Goal: Task Accomplishment & Management: Manage account settings

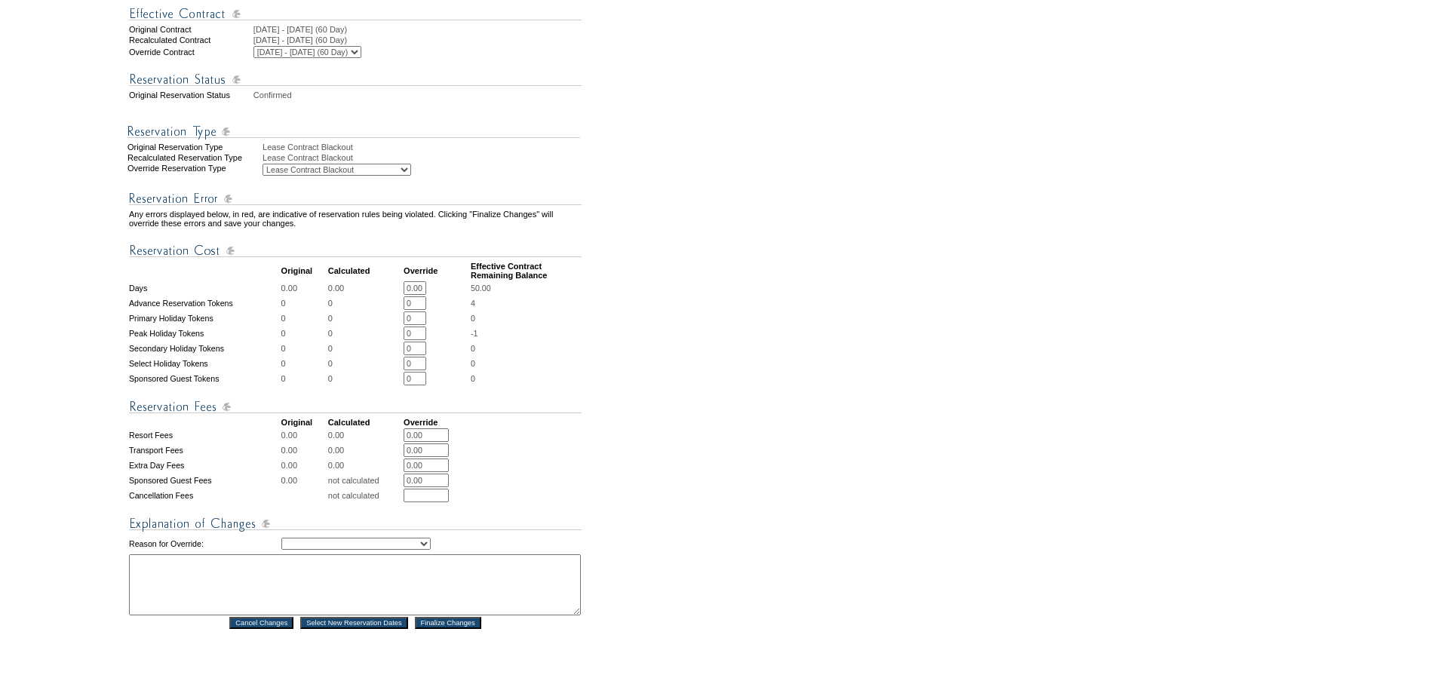
scroll to position [529, 0]
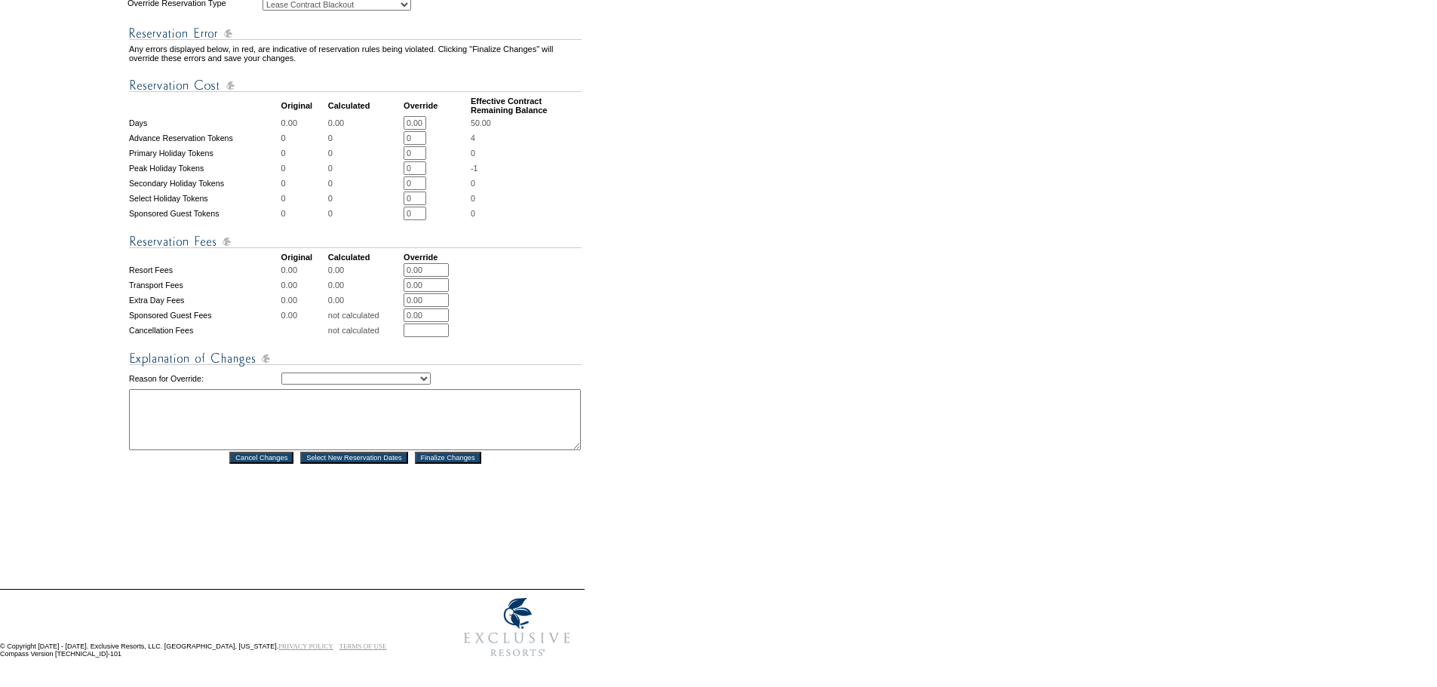
click at [258, 405] on textarea at bounding box center [355, 419] width 452 height 61
drag, startPoint x: 437, startPoint y: 390, endPoint x: -7, endPoint y: 380, distance: 443.7
click at [0, 380] on html "Follow Us ::" at bounding box center [718, 95] width 1437 height 1158
type textarea "Adjusting for owner use request from David Golob - DH"
click at [323, 373] on select "Creating Continuous Stay Days Rebooked After Cancellation Editing Occupant Expe…" at bounding box center [355, 379] width 149 height 12
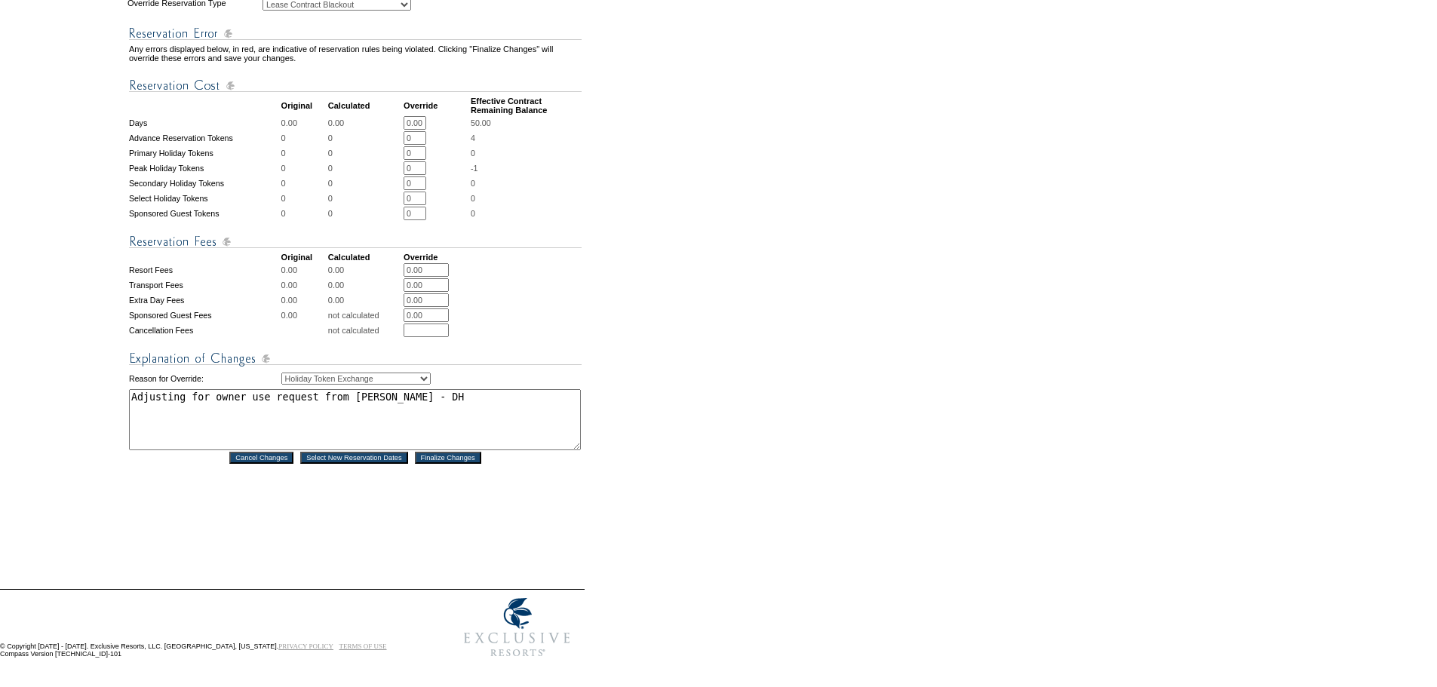
click at [281, 373] on select "Creating Continuous Stay Days Rebooked After Cancellation Editing Occupant Expe…" at bounding box center [355, 379] width 149 height 12
click at [337, 373] on select "Creating Continuous Stay Days Rebooked After Cancellation Editing Occupant Expe…" at bounding box center [355, 379] width 149 height 12
select select "1036"
click at [281, 373] on select "Creating Continuous Stay Days Rebooked After Cancellation Editing Occupant Expe…" at bounding box center [355, 379] width 149 height 12
click at [398, 511] on div "Reservation #: 1788796 Principal Member: Maintenance, ER - Location New York Ci…" at bounding box center [355, 110] width 456 height 902
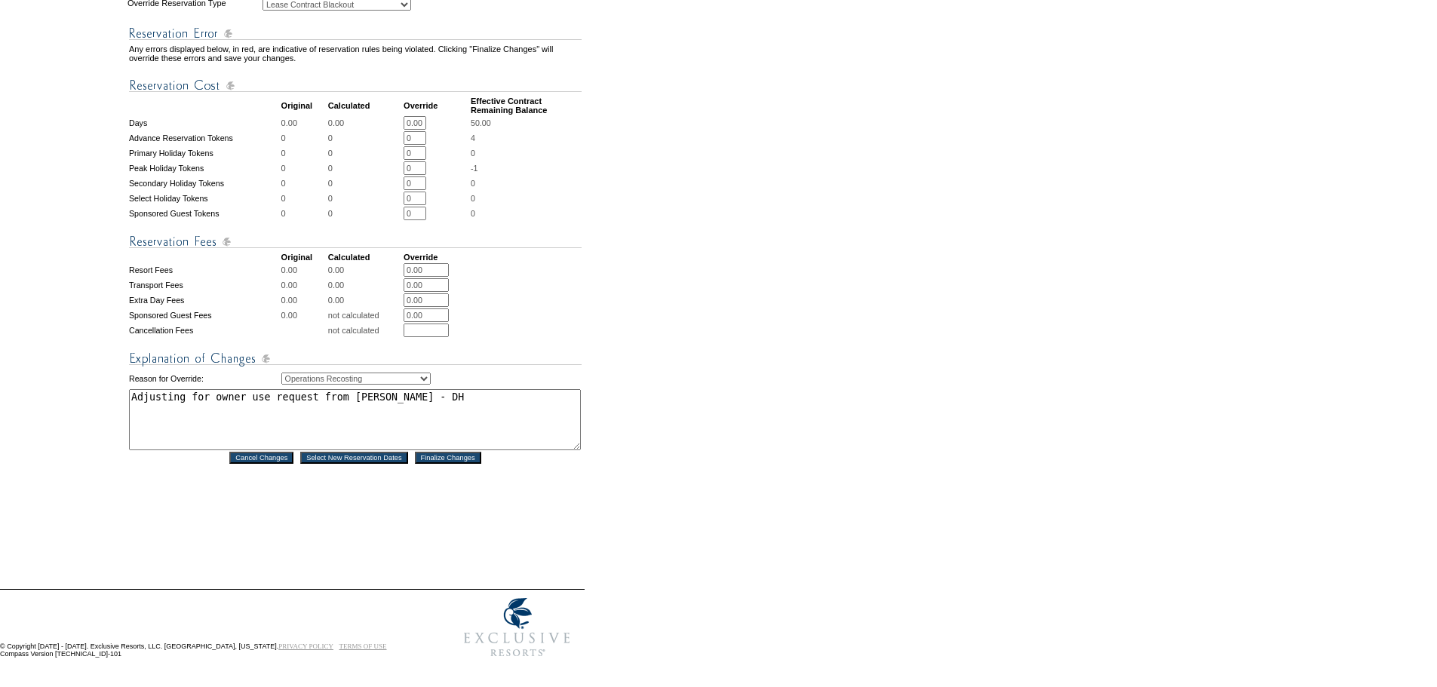
click at [435, 452] on input "Finalize Changes" at bounding box center [448, 458] width 66 height 12
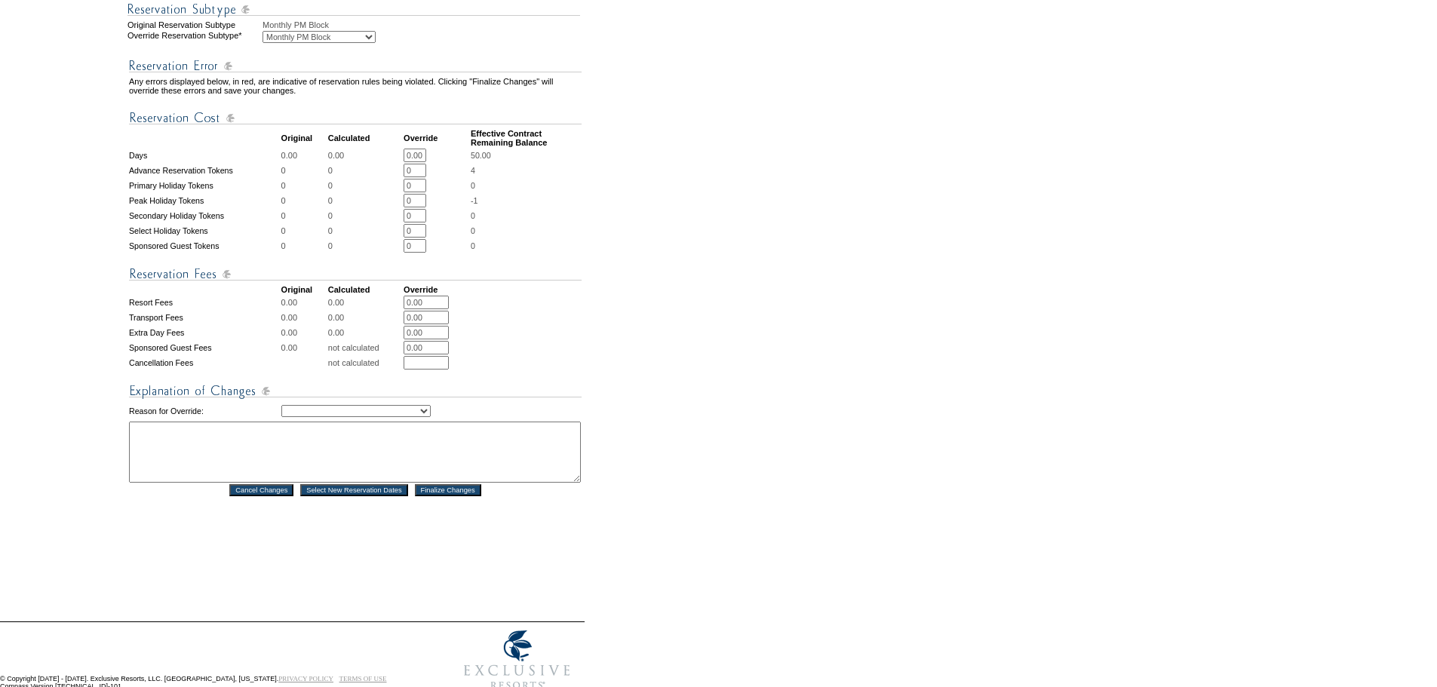
scroll to position [585, 0]
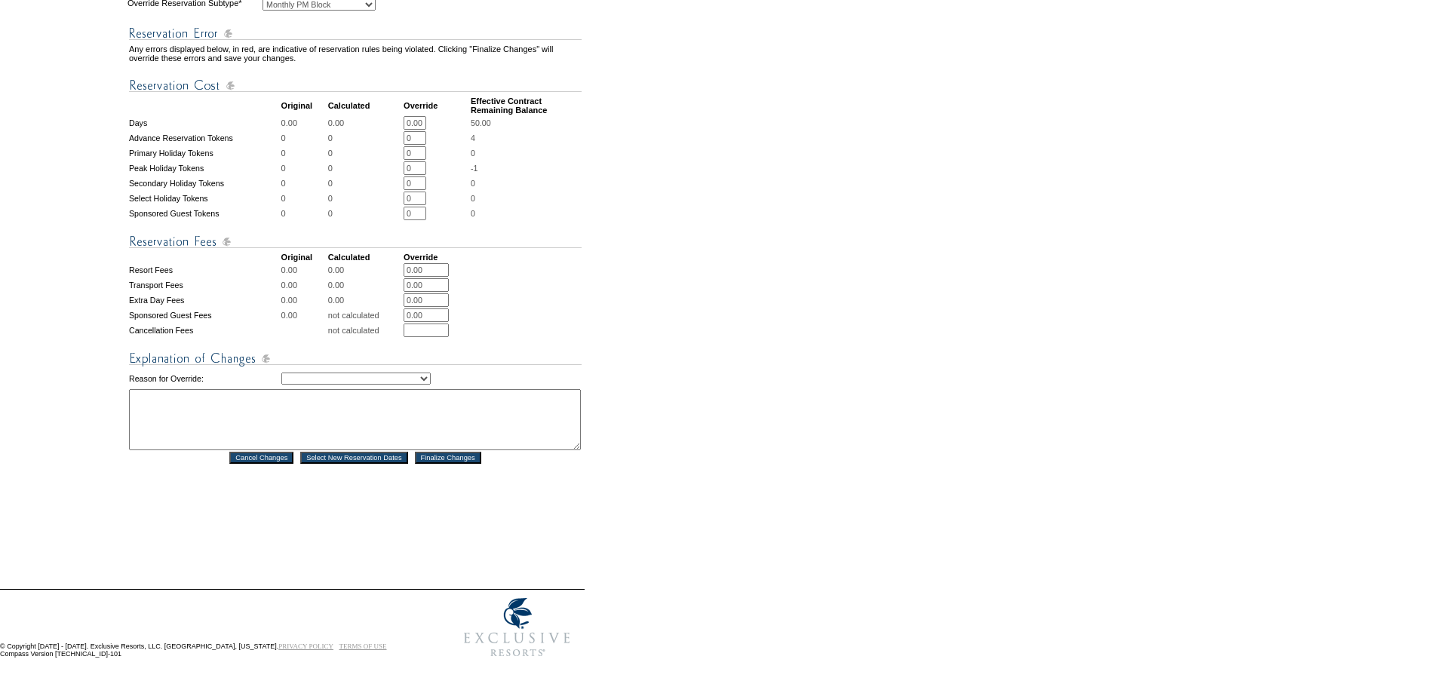
click at [239, 413] on textarea at bounding box center [355, 419] width 452 height 61
paste textarea "Adjusting for owner use request from David Golob - DH"
type textarea "Adjusting for owner use request from David Golob - DH"
click at [397, 373] on select "Creating Continuous Stay Days Rebooked After Cancellation Editing Occupant Expe…" at bounding box center [355, 379] width 149 height 12
select select "1036"
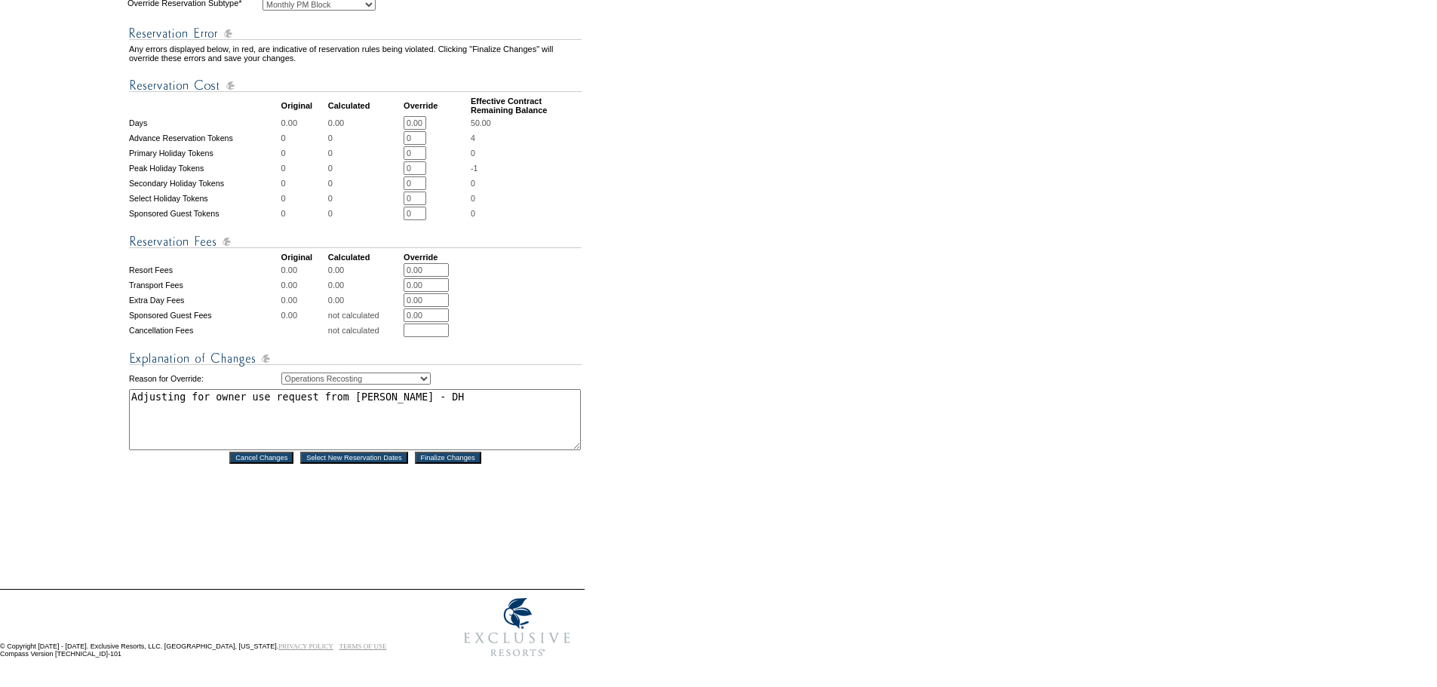
click at [281, 373] on select "Creating Continuous Stay Days Rebooked After Cancellation Editing Occupant Expe…" at bounding box center [355, 379] width 149 height 12
click at [397, 522] on div "Reservation #: 1800357 Principal Member: Maintenance, ER - Location New York Ci…" at bounding box center [355, 83] width 456 height 956
click at [457, 452] on input "Finalize Changes" at bounding box center [448, 458] width 66 height 12
click at [635, 379] on form "Follow Us ::" at bounding box center [716, 65] width 1432 height 1200
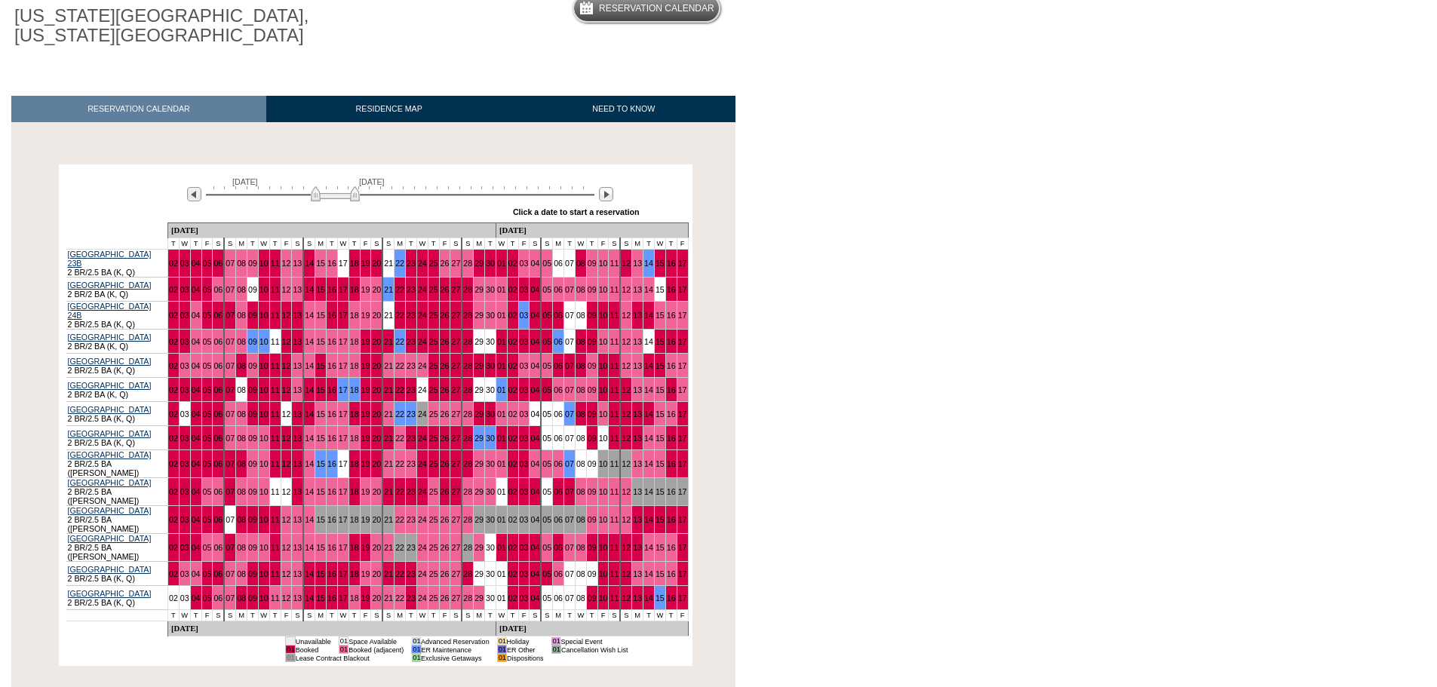
scroll to position [151, 0]
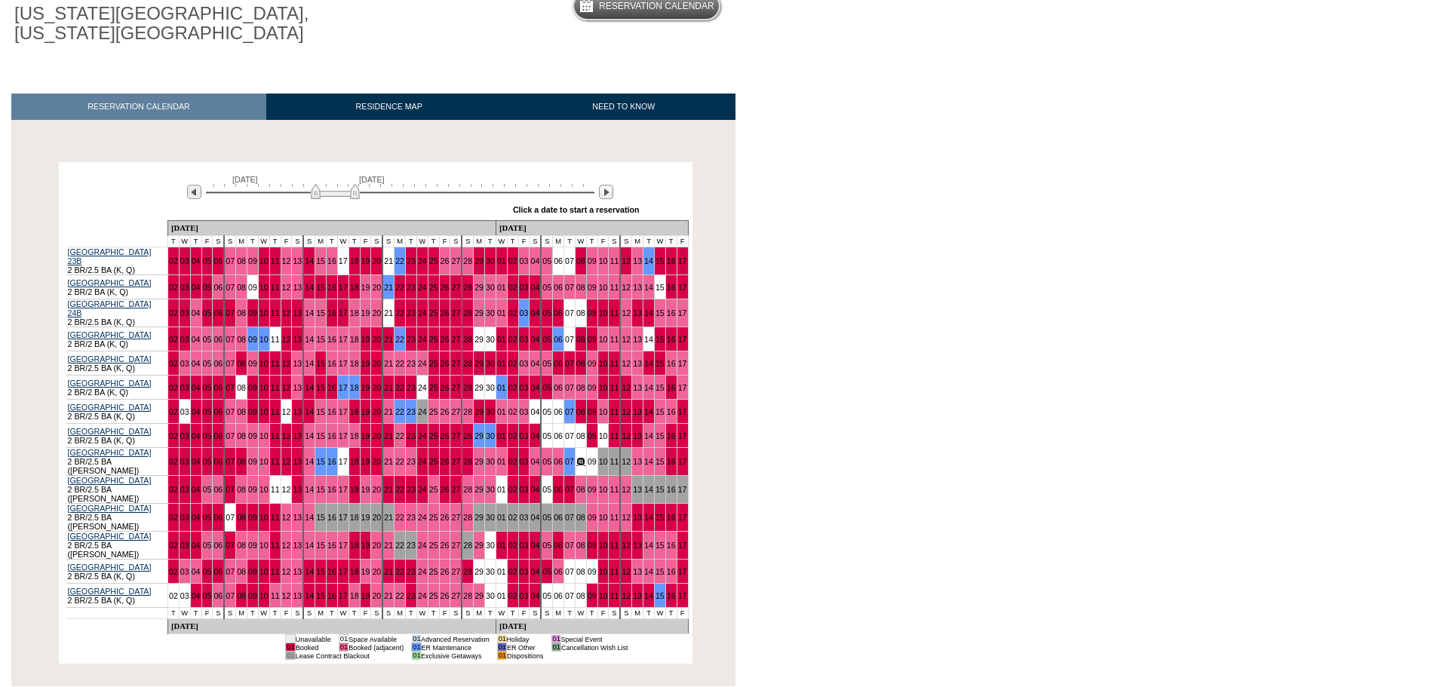
click at [576, 457] on link "08" at bounding box center [580, 461] width 9 height 9
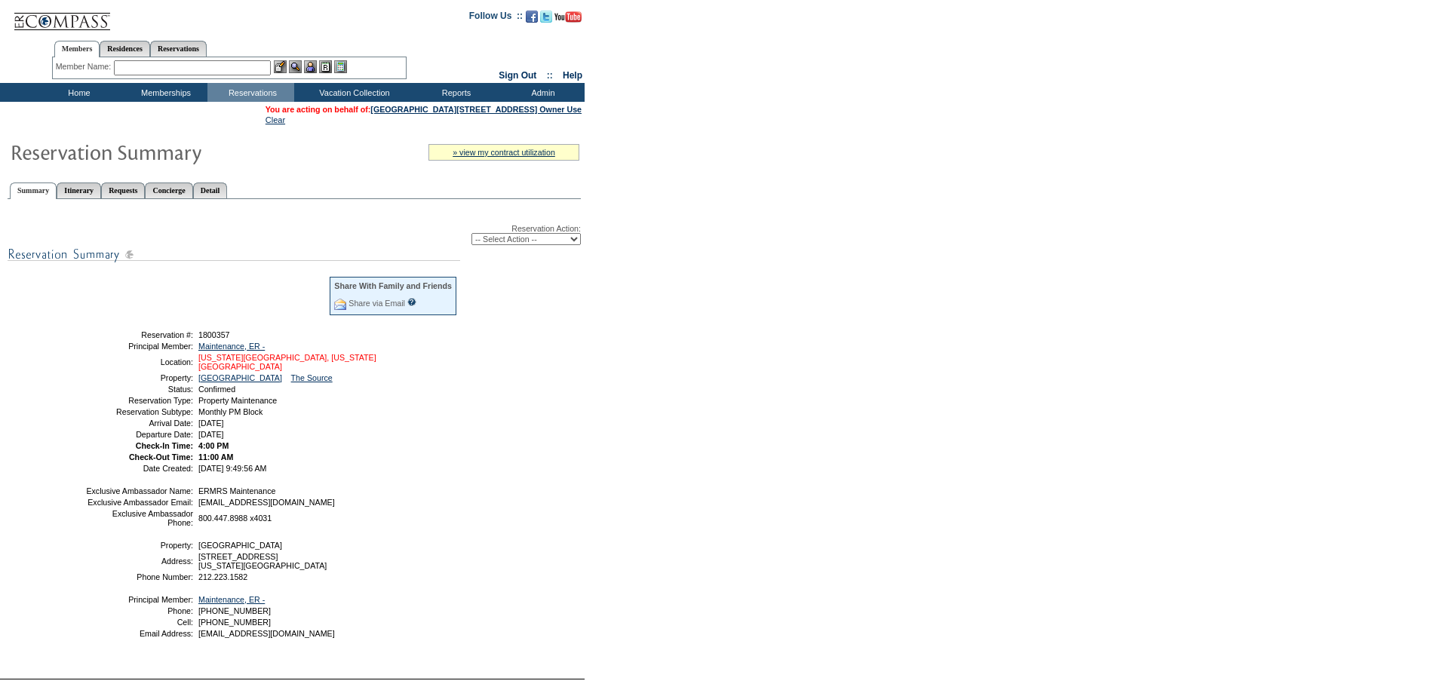
click at [238, 364] on link "[US_STATE][GEOGRAPHIC_DATA], [US_STATE][GEOGRAPHIC_DATA]" at bounding box center [287, 362] width 178 height 18
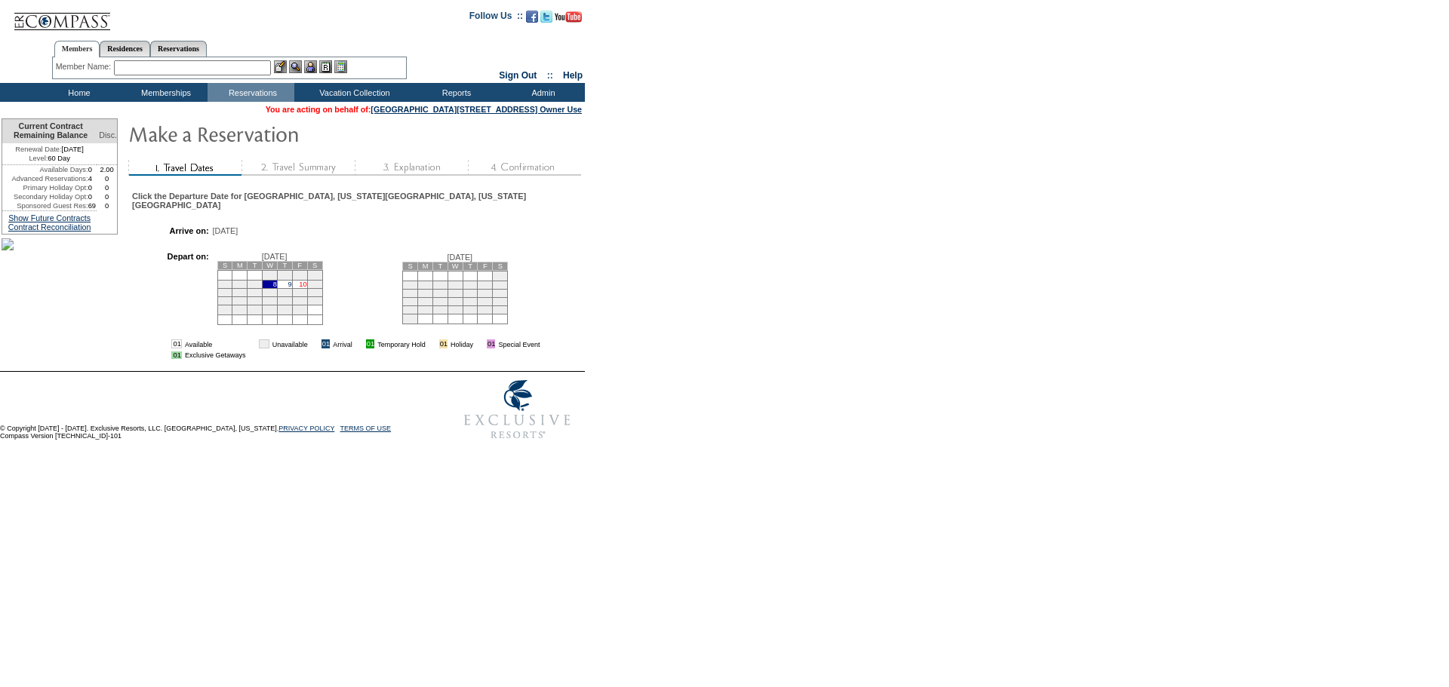
click at [306, 288] on link "10" at bounding box center [303, 285] width 8 height 8
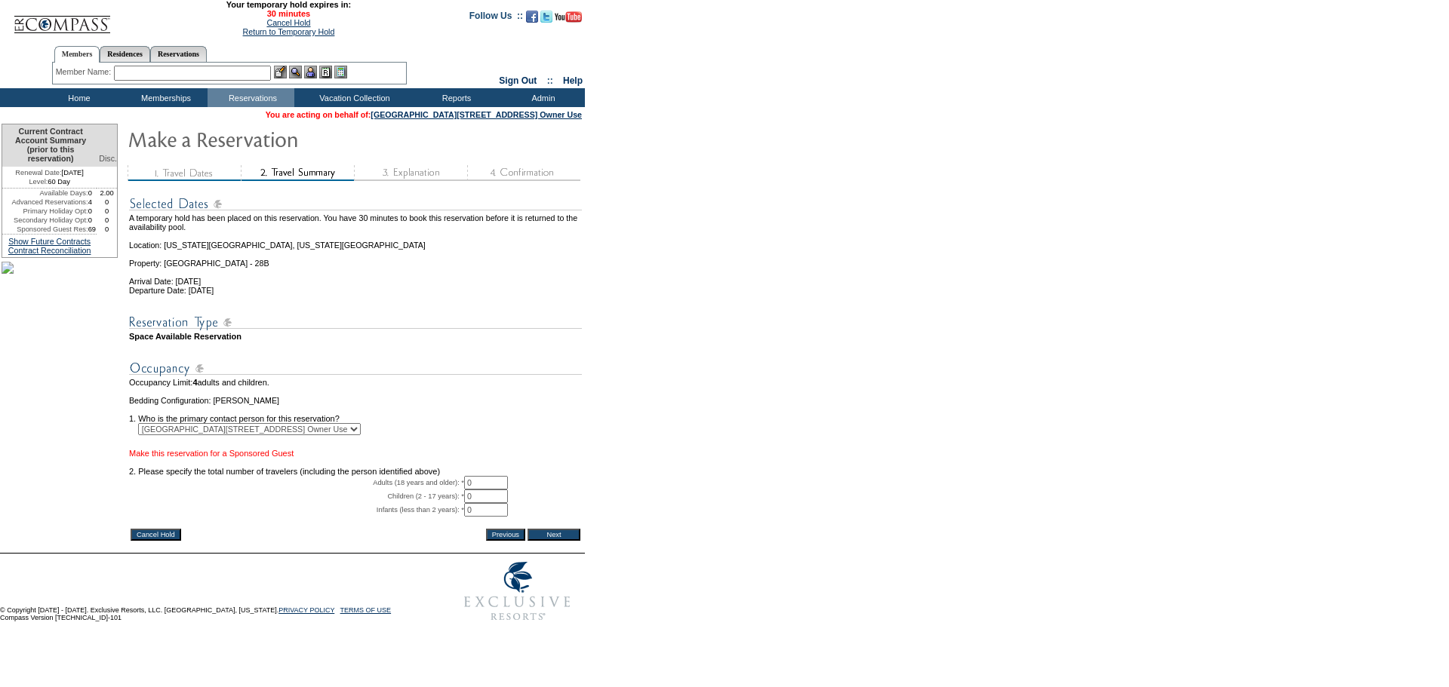
click at [216, 458] on link "Make this reservation for a Sponsored Guest" at bounding box center [211, 453] width 164 height 9
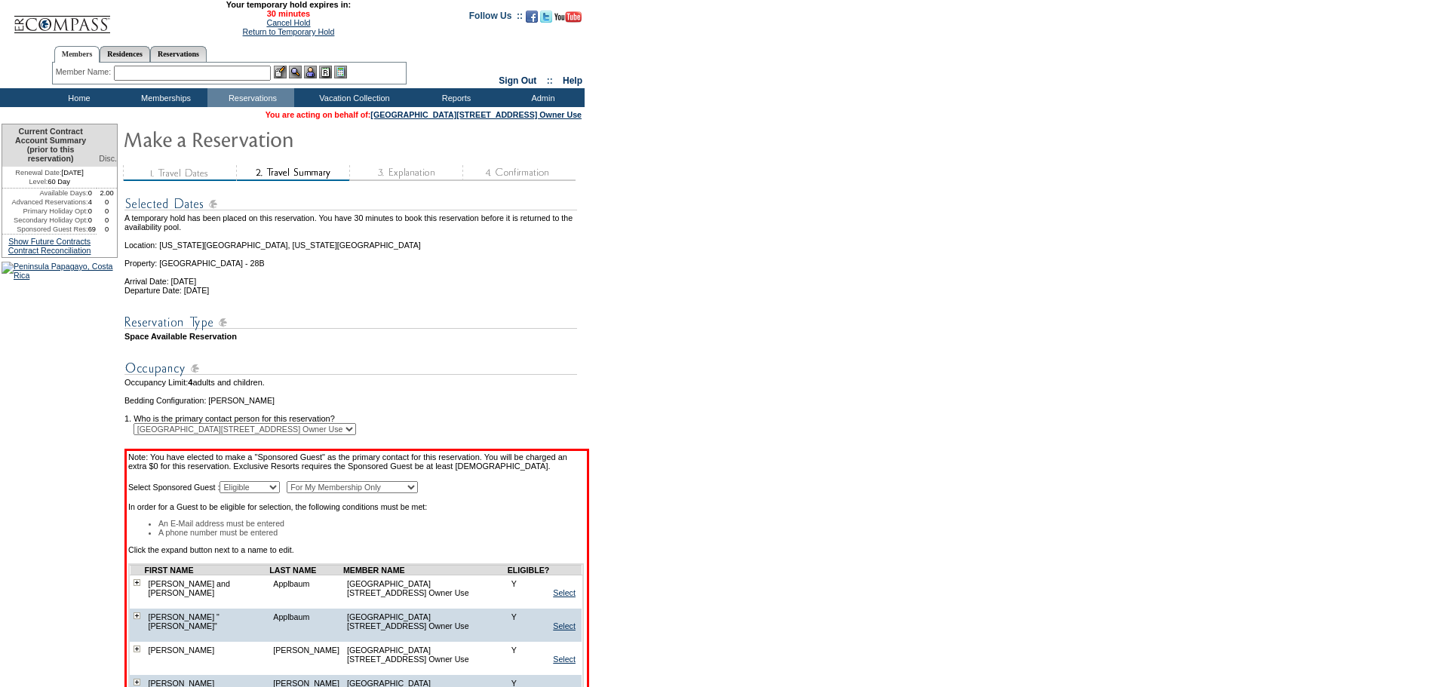
scroll to position [478, 0]
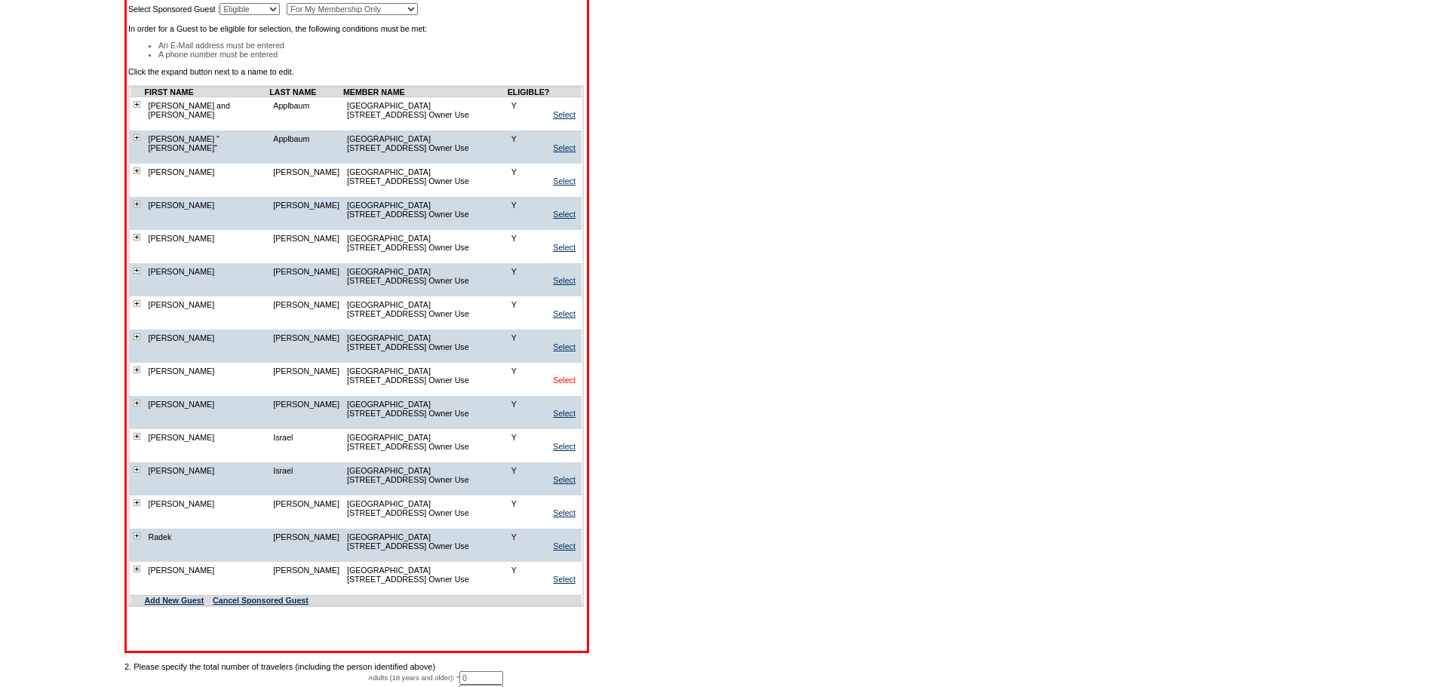
click at [564, 376] on link "Select" at bounding box center [564, 380] width 23 height 9
